Goal: Task Accomplishment & Management: Complete application form

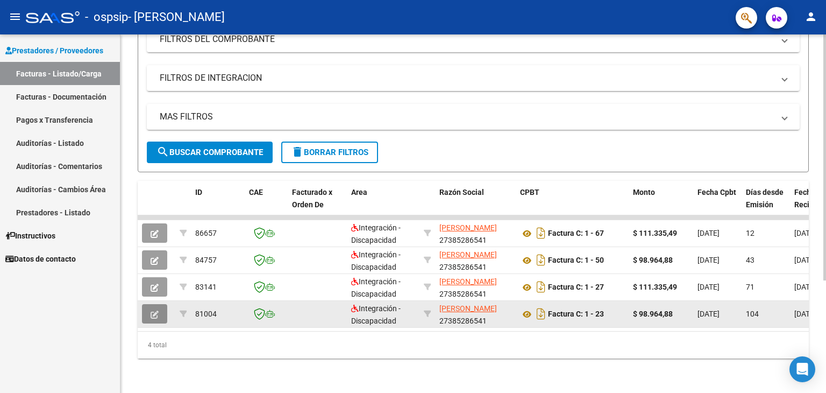
click at [153, 310] on icon "button" at bounding box center [155, 314] width 8 height 8
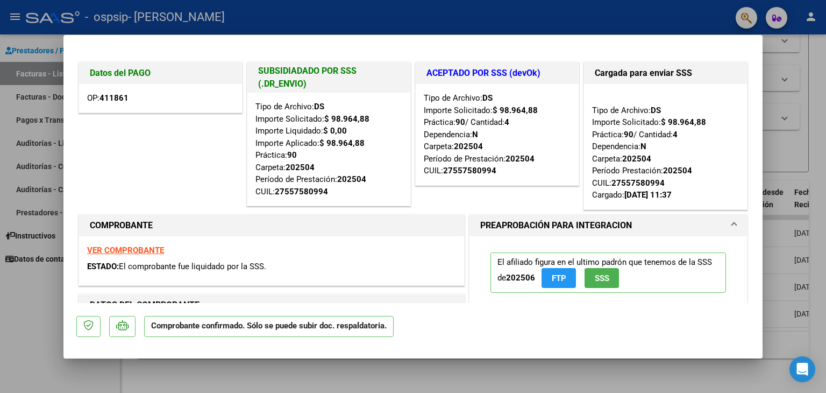
click at [39, 308] on div at bounding box center [413, 196] width 826 height 393
type input "$ 0,00"
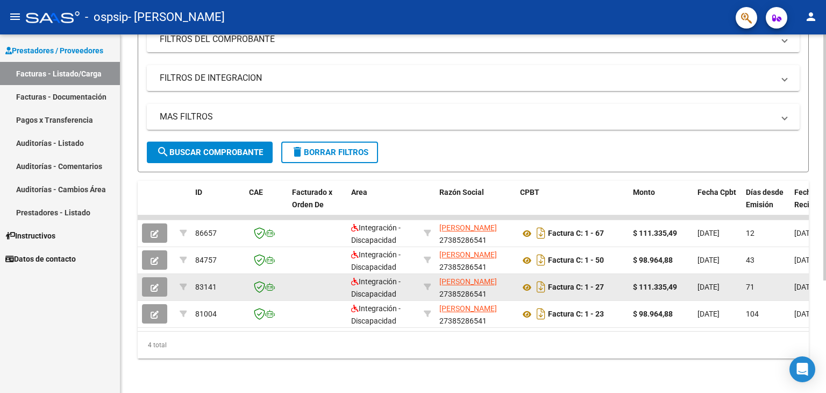
click at [155, 283] on icon "button" at bounding box center [155, 287] width 8 height 8
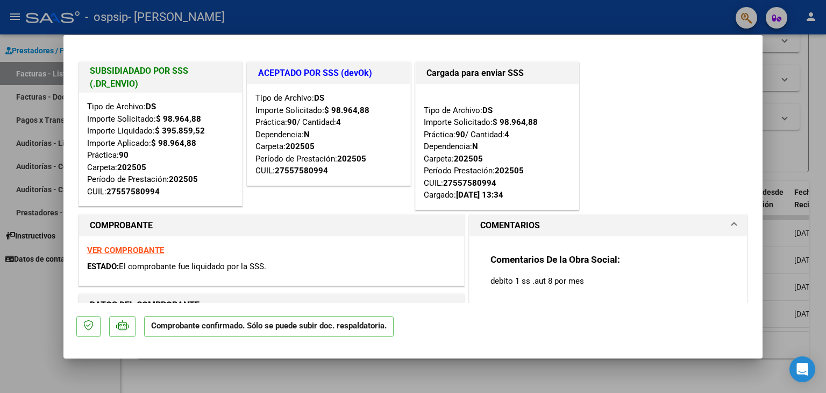
click at [18, 295] on div at bounding box center [413, 196] width 826 height 393
type input "$ 0,00"
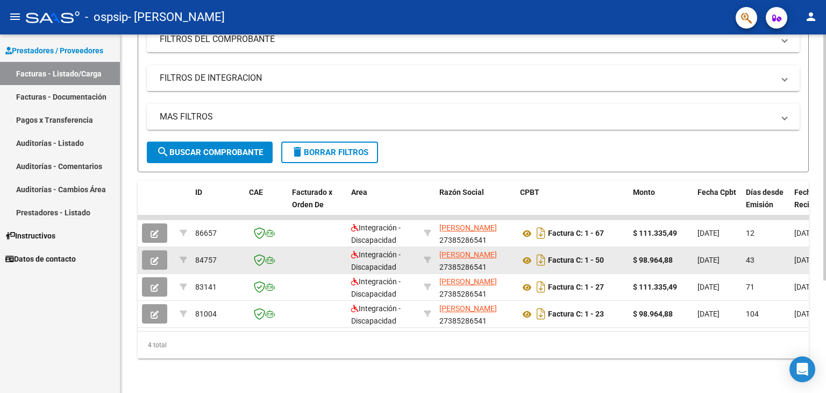
click at [156, 257] on icon "button" at bounding box center [155, 261] width 8 height 8
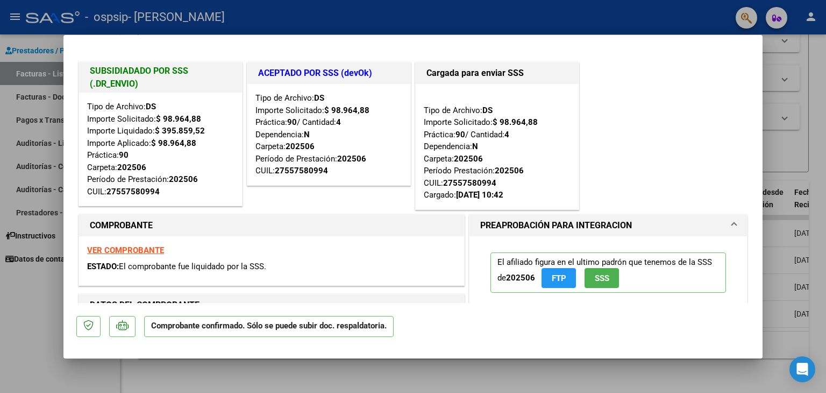
click at [9, 295] on div at bounding box center [413, 196] width 826 height 393
type input "$ 0,00"
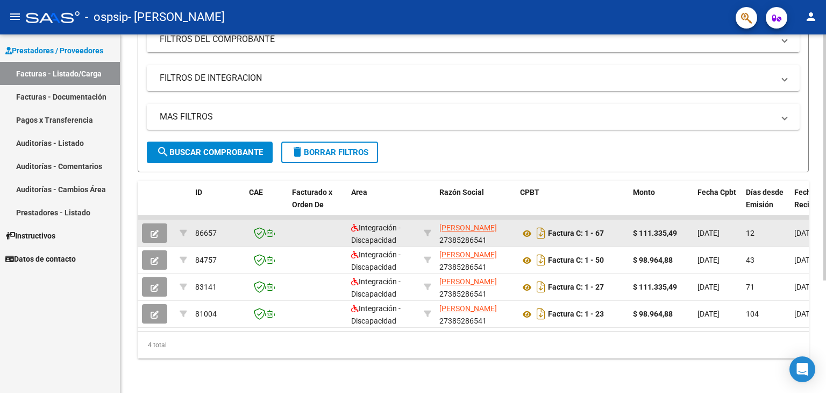
click at [156, 230] on icon "button" at bounding box center [155, 234] width 8 height 8
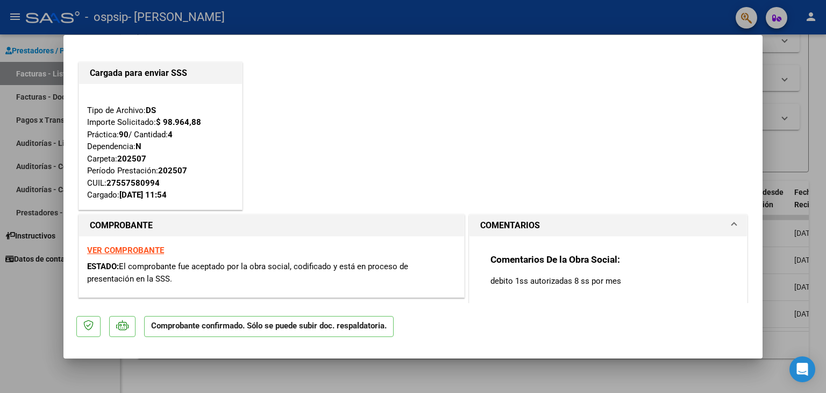
click at [23, 286] on div at bounding box center [413, 196] width 826 height 393
type input "$ 0,00"
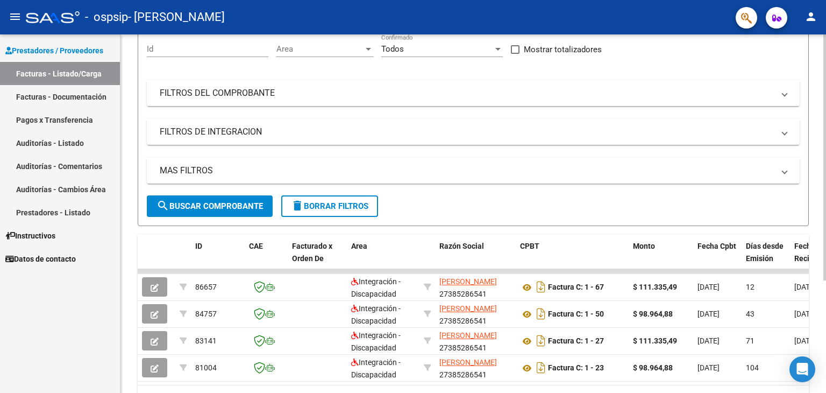
scroll to position [161, 0]
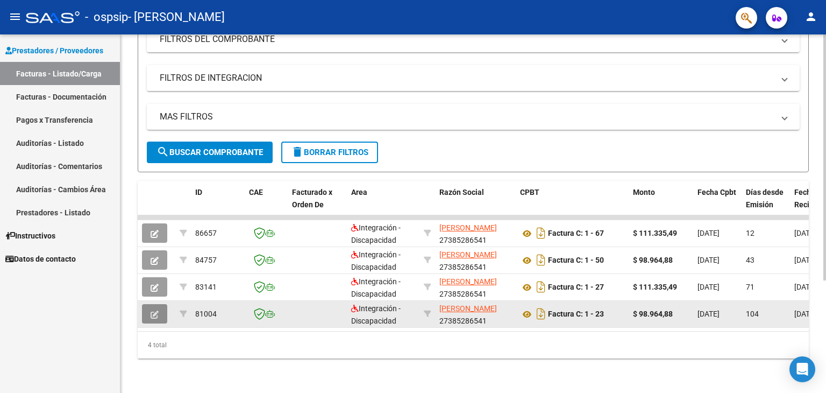
click at [150, 309] on button "button" at bounding box center [154, 313] width 25 height 19
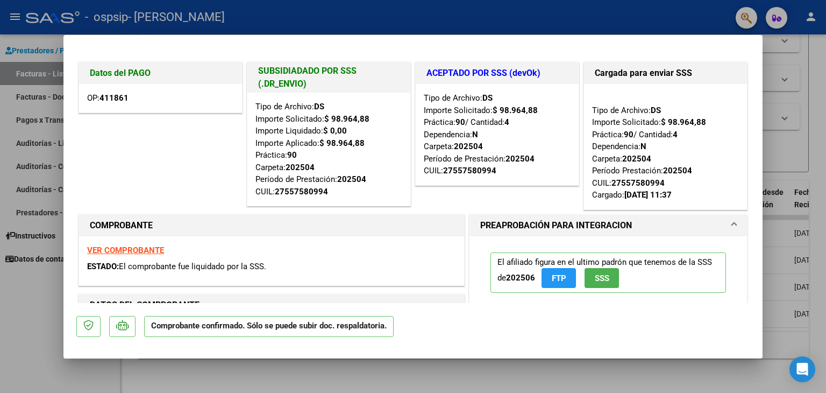
click at [34, 293] on div at bounding box center [413, 196] width 826 height 393
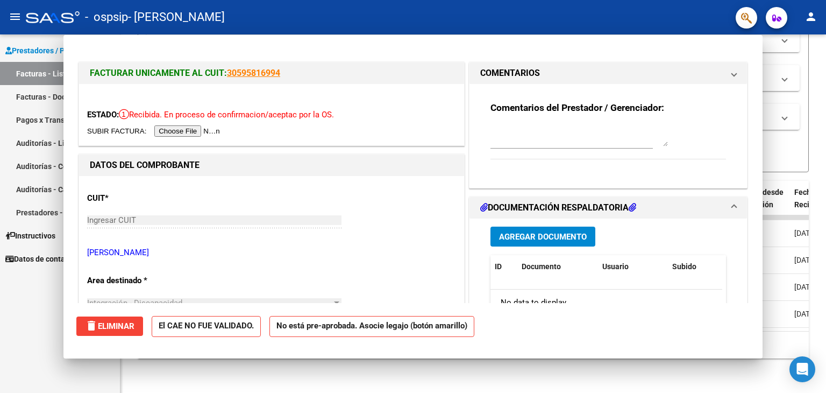
type input "$ 0,00"
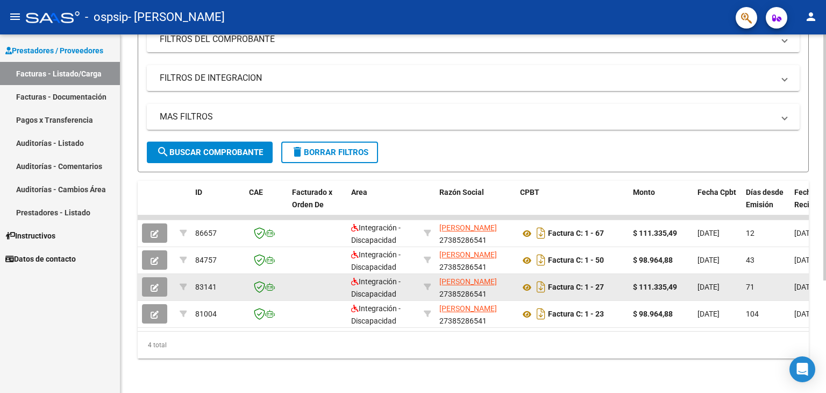
click at [159, 283] on button "button" at bounding box center [154, 286] width 25 height 19
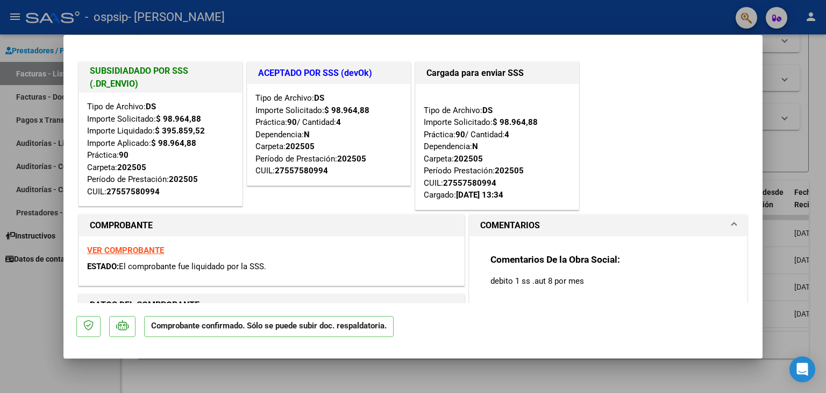
click at [17, 293] on div at bounding box center [413, 196] width 826 height 393
type input "$ 0,00"
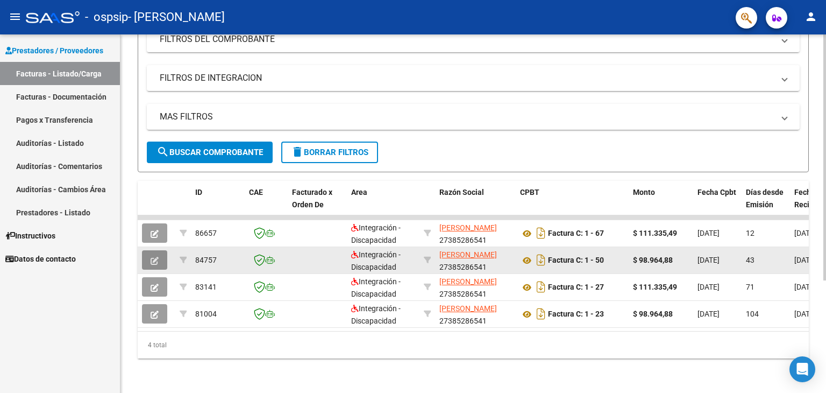
click at [158, 257] on icon "button" at bounding box center [155, 261] width 8 height 8
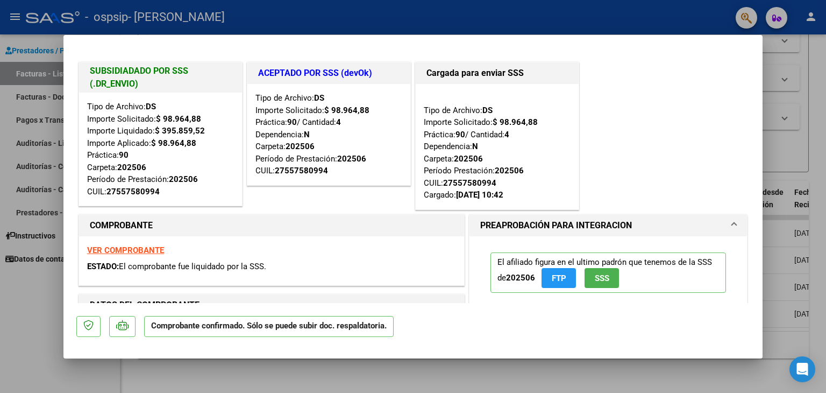
click at [26, 302] on div at bounding box center [413, 196] width 826 height 393
type input "$ 0,00"
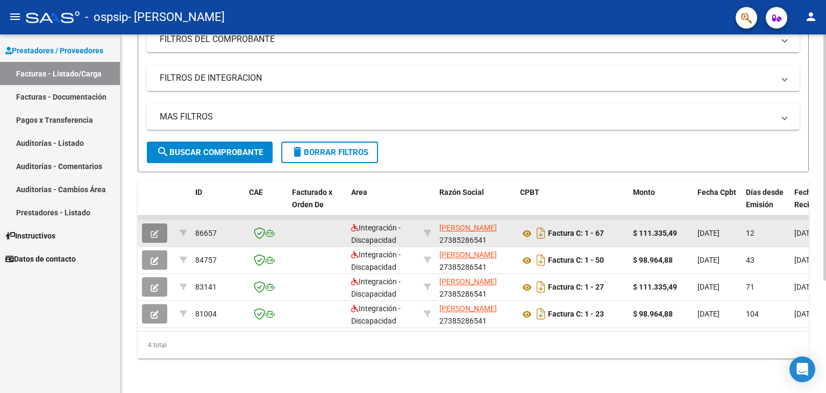
click at [157, 230] on icon "button" at bounding box center [155, 234] width 8 height 8
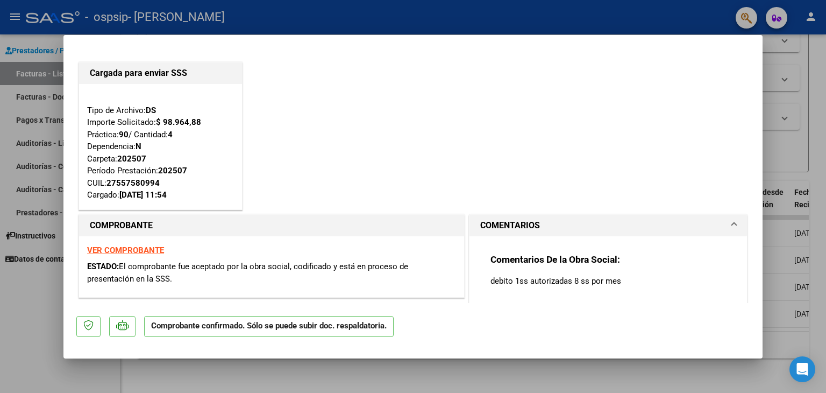
click at [13, 298] on div at bounding box center [413, 196] width 826 height 393
type input "$ 0,00"
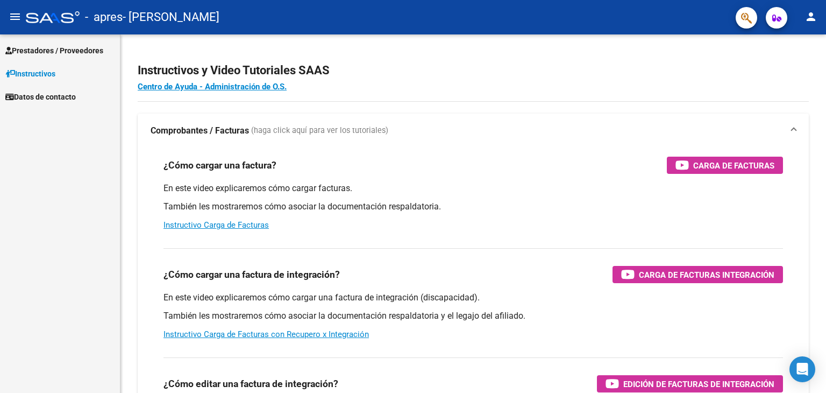
click at [62, 50] on span "Prestadores / Proveedores" at bounding box center [54, 51] width 98 height 12
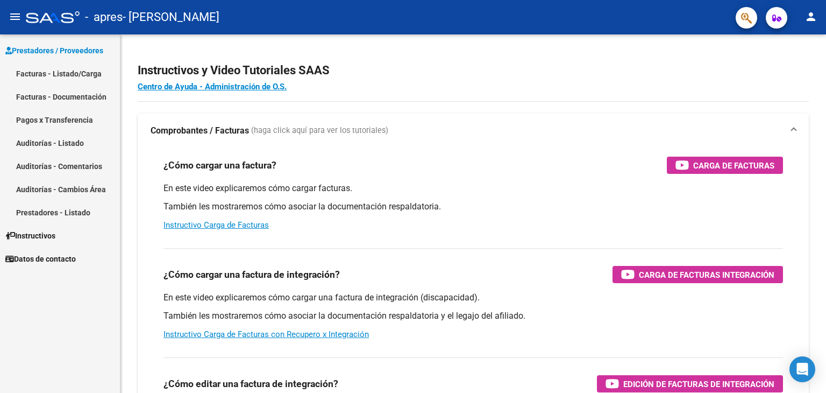
click at [77, 68] on link "Facturas - Listado/Carga" at bounding box center [60, 73] width 120 height 23
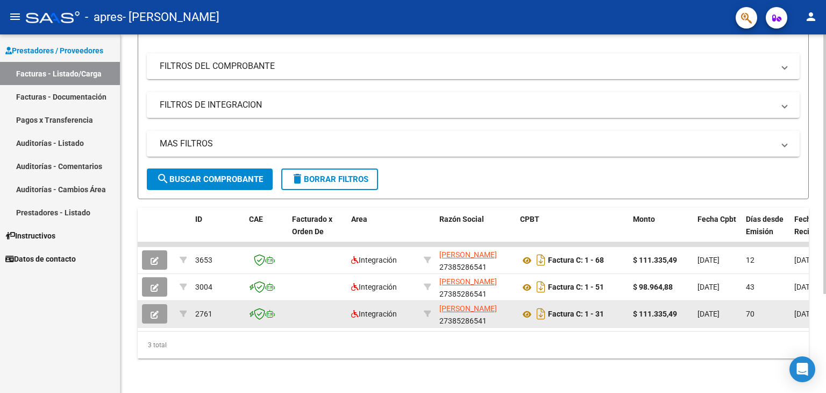
click at [159, 304] on button "button" at bounding box center [154, 313] width 25 height 19
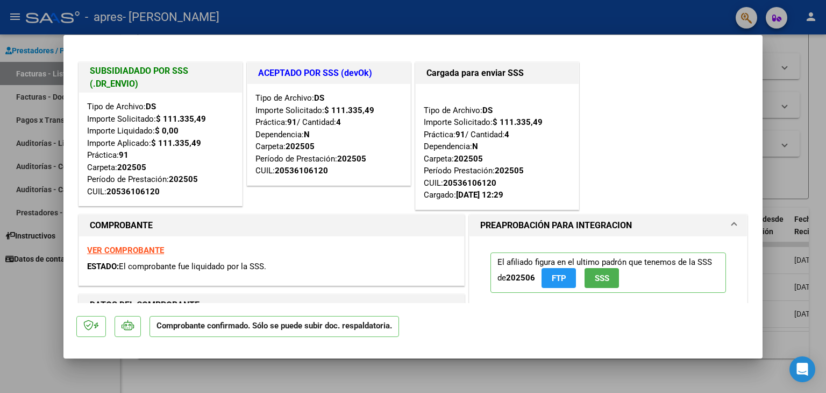
click at [0, 317] on div at bounding box center [413, 196] width 826 height 393
type input "$ 0,00"
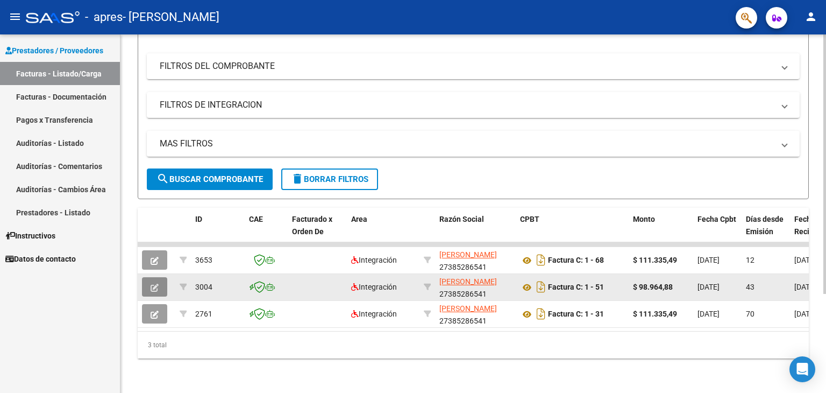
click at [157, 283] on icon "button" at bounding box center [155, 287] width 8 height 8
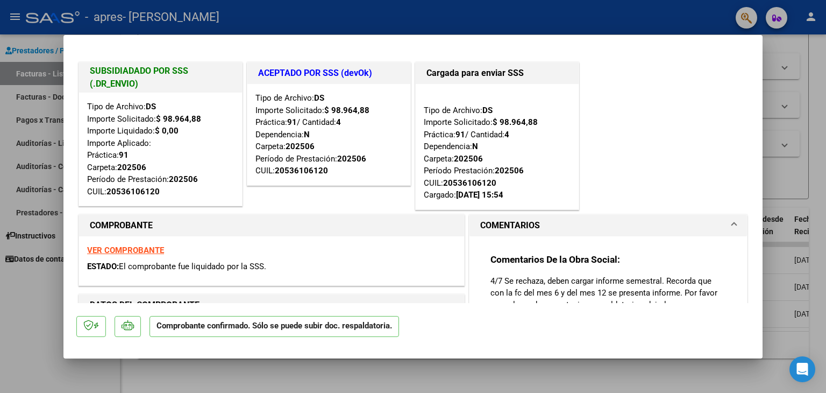
scroll to position [161, 0]
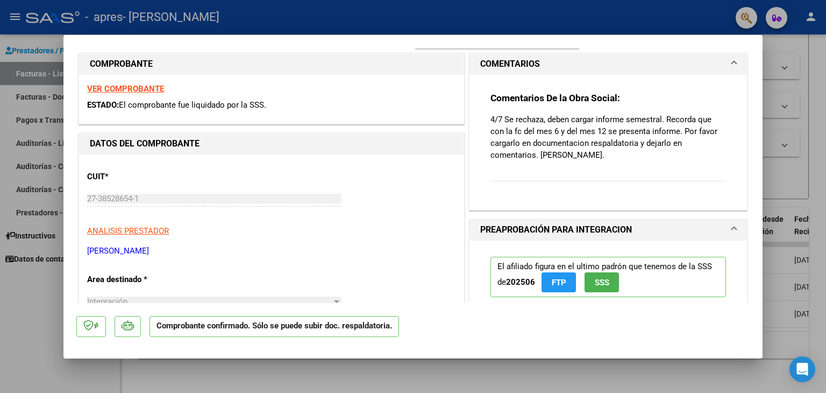
click at [0, 309] on div at bounding box center [413, 196] width 826 height 393
type input "$ 0,00"
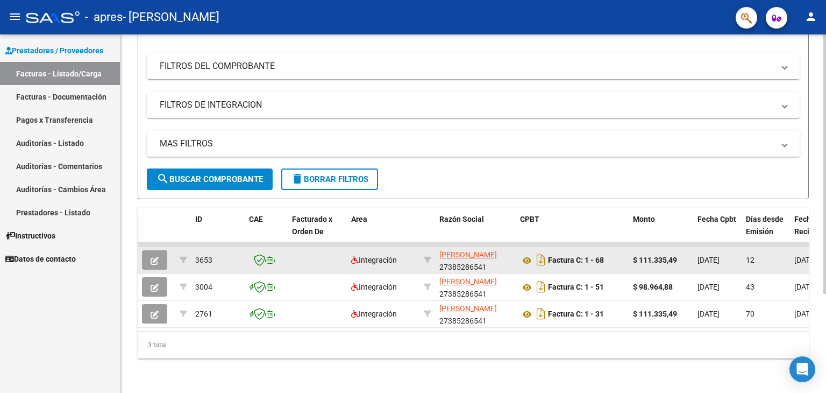
click at [154, 255] on span "button" at bounding box center [155, 260] width 8 height 10
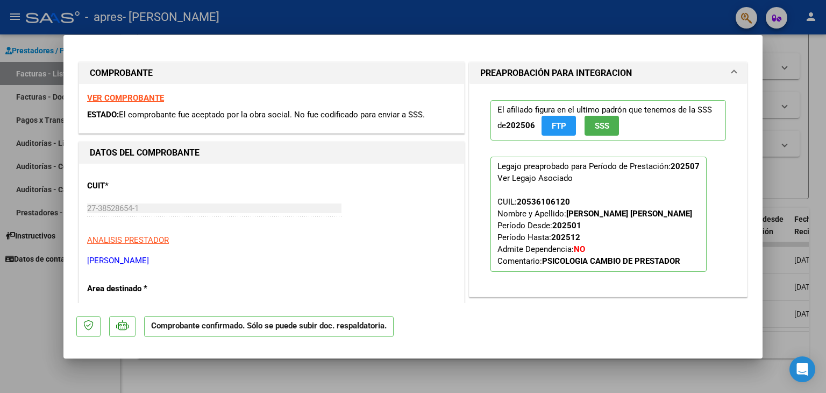
click at [33, 295] on div at bounding box center [413, 196] width 826 height 393
type input "$ 0,00"
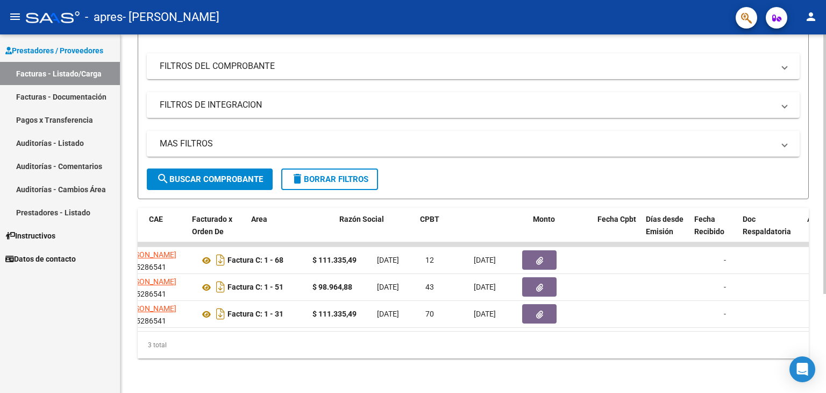
scroll to position [0, 0]
